Goal: Navigation & Orientation: Find specific page/section

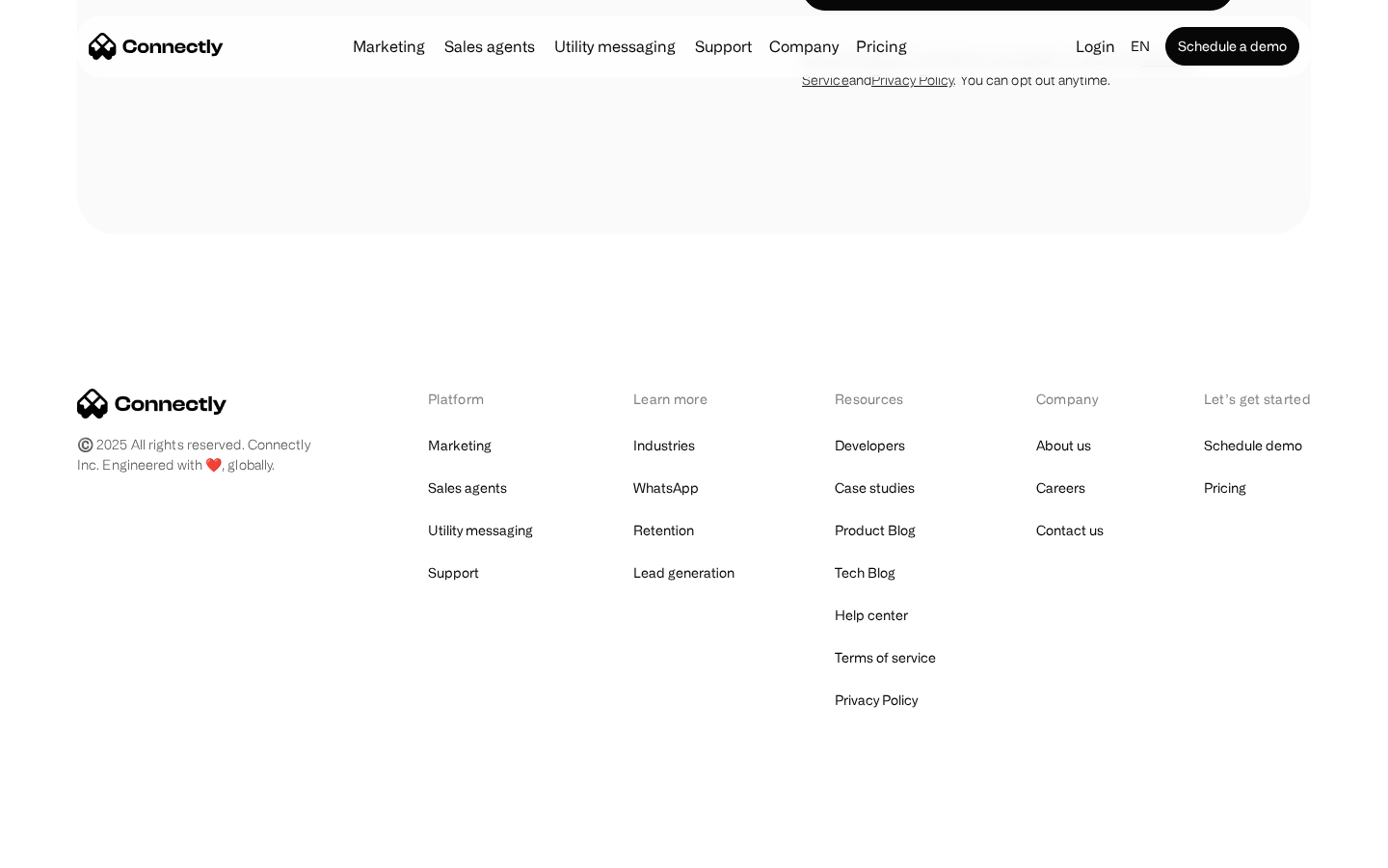
scroll to position [7565, 0]
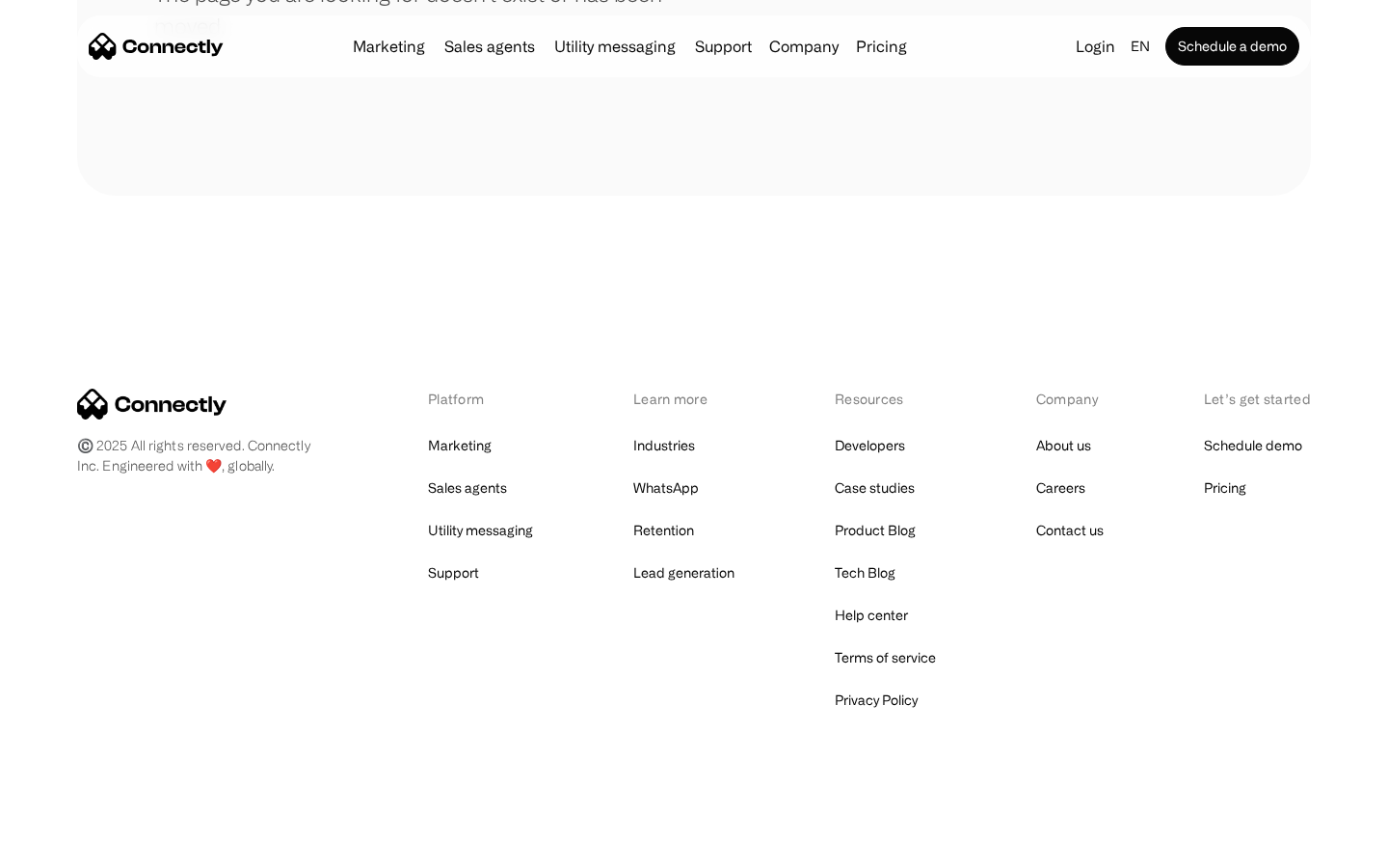
scroll to position [352, 0]
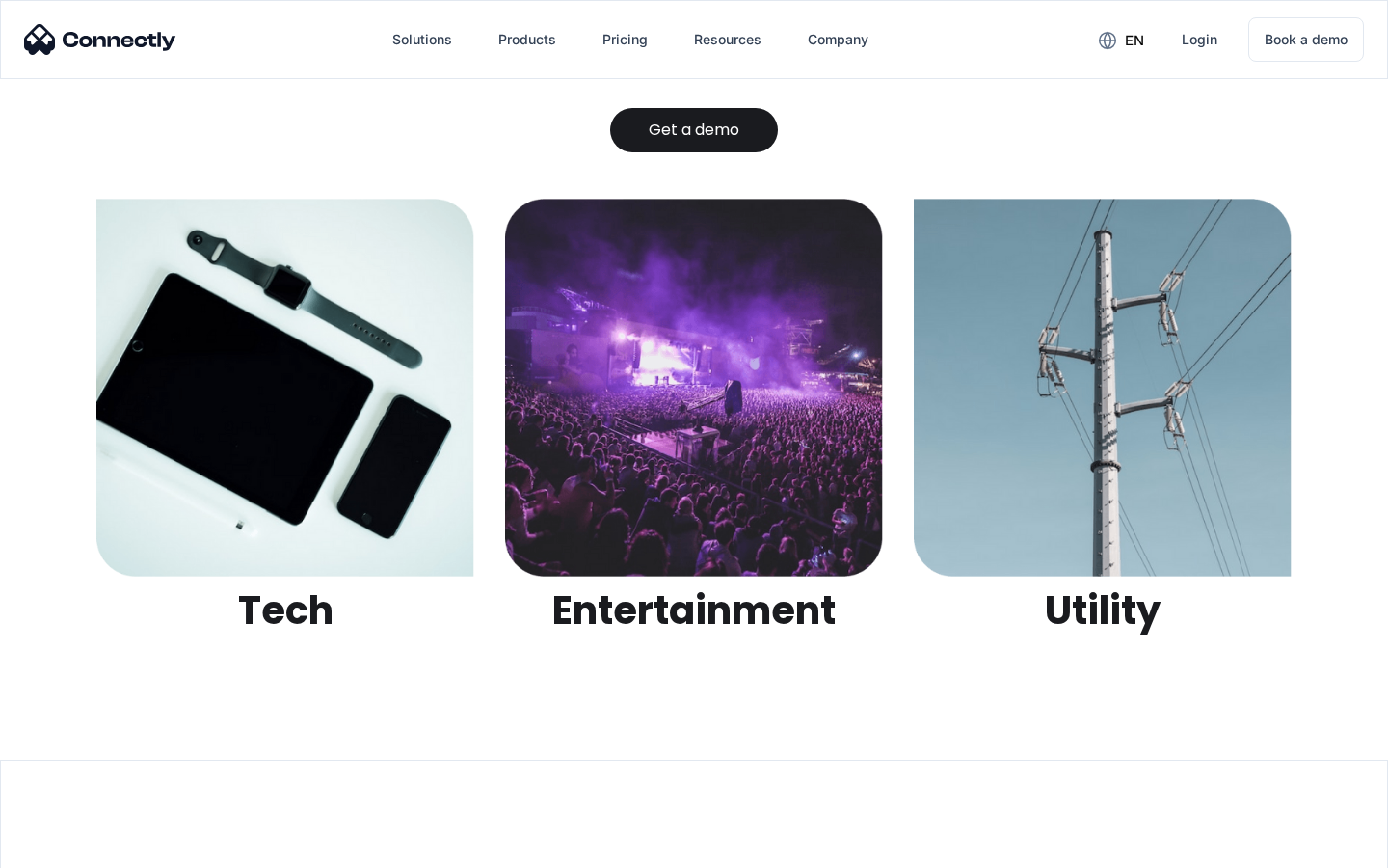
scroll to position [6082, 0]
